Goal: Consume media (video, audio): Consume media (video, audio)

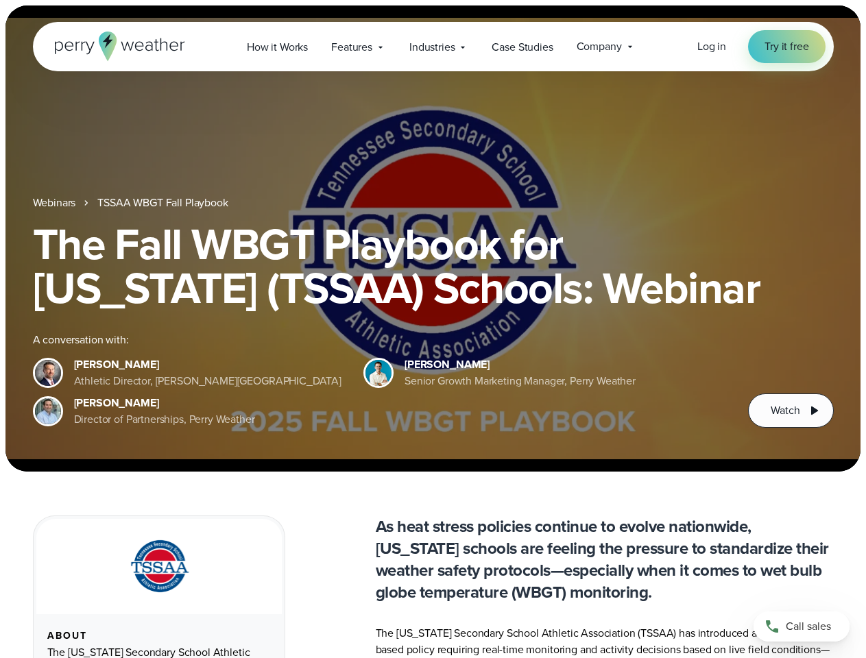
click at [433, 329] on div "The Fall WBGT Playbook for [US_STATE] (TSSAA) Schools: Webinar A conversation w…" at bounding box center [433, 325] width 801 height 206
click at [433, 47] on span "Industries" at bounding box center [431, 47] width 45 height 16
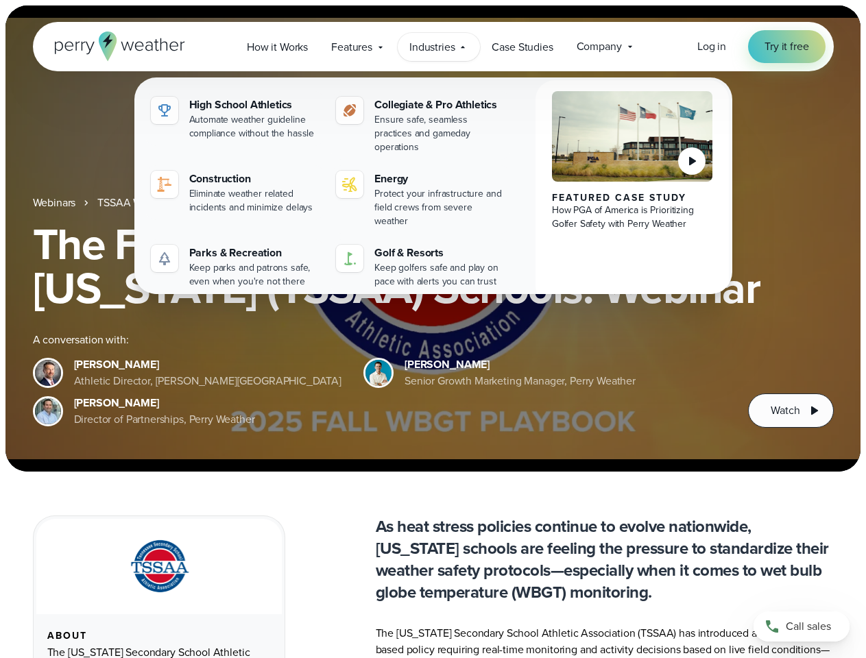
click at [433, 239] on h1 "The Fall WBGT Playbook for [US_STATE] (TSSAA) Schools: Webinar" at bounding box center [433, 266] width 801 height 88
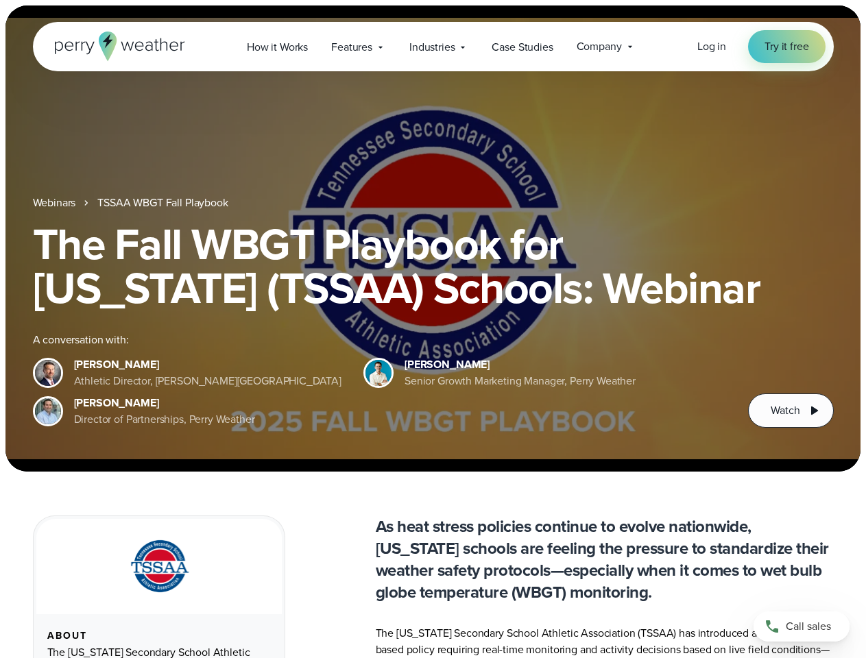
click at [164, 203] on link "TSSAA WBGT Fall Playbook" at bounding box center [162, 203] width 130 height 16
click at [791, 411] on span "Watch" at bounding box center [785, 410] width 29 height 16
